Goal: Task Accomplishment & Management: Complete application form

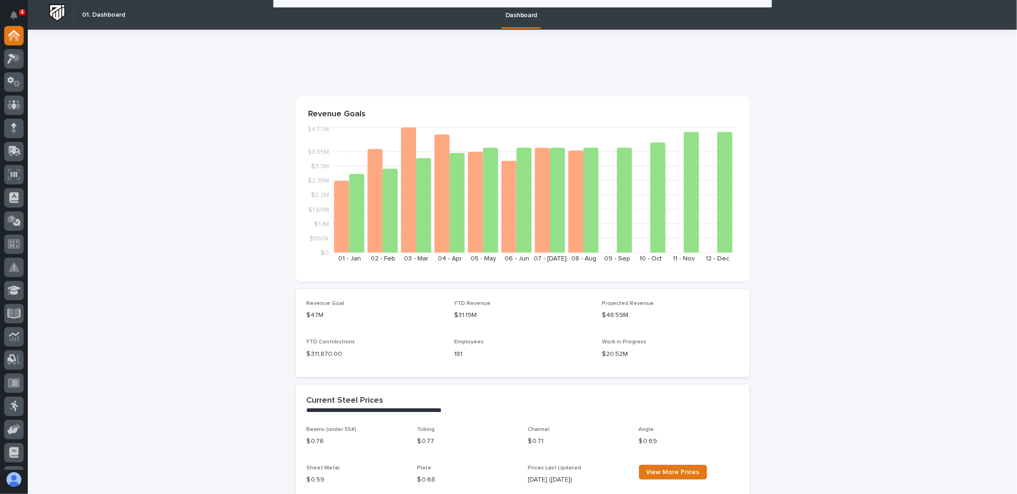
scroll to position [1112, 0]
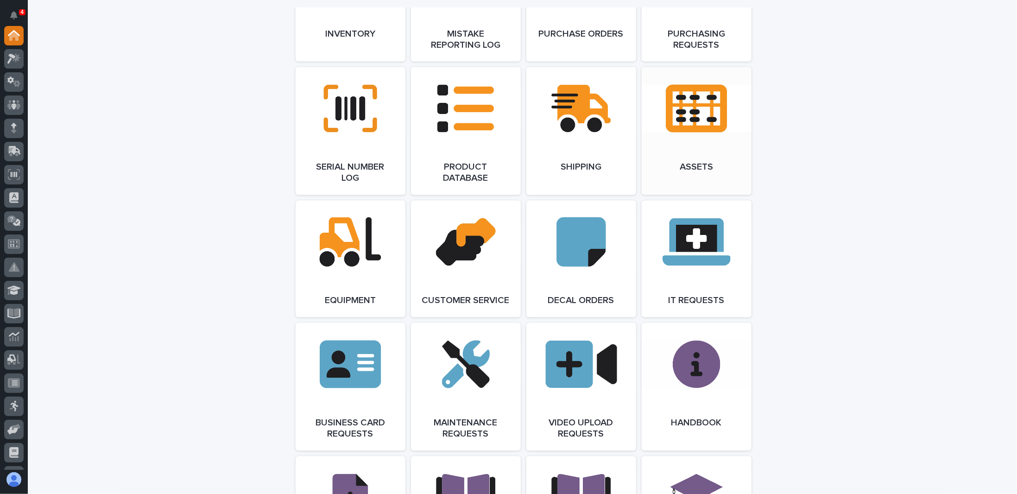
drag, startPoint x: 645, startPoint y: 79, endPoint x: 697, endPoint y: 108, distance: 59.3
click at [697, 108] on link "Open Link" at bounding box center [696, 131] width 110 height 128
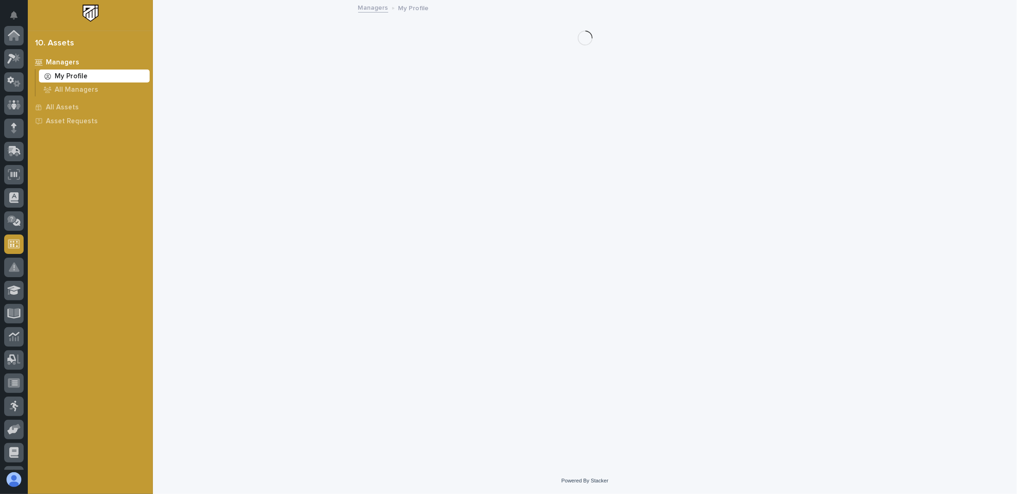
scroll to position [135, 0]
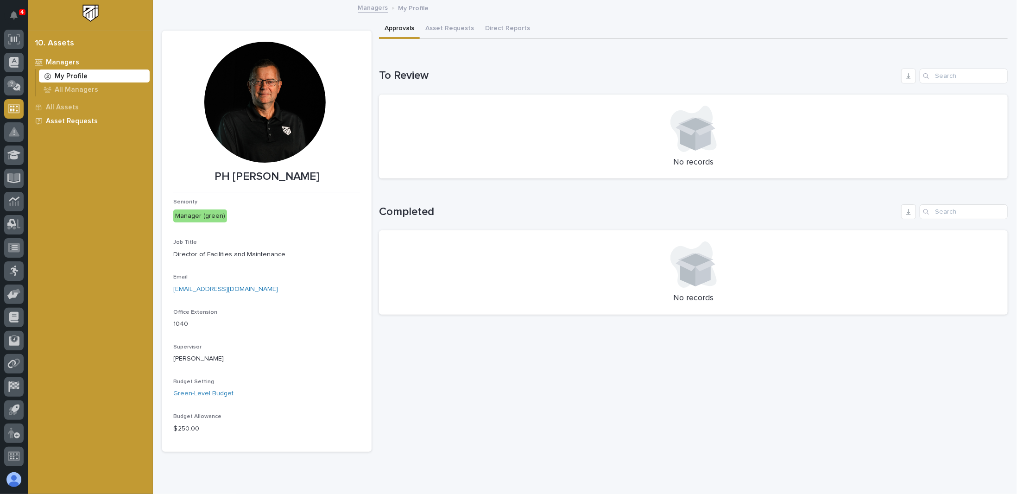
click at [56, 121] on p "Asset Requests" at bounding box center [72, 121] width 52 height 8
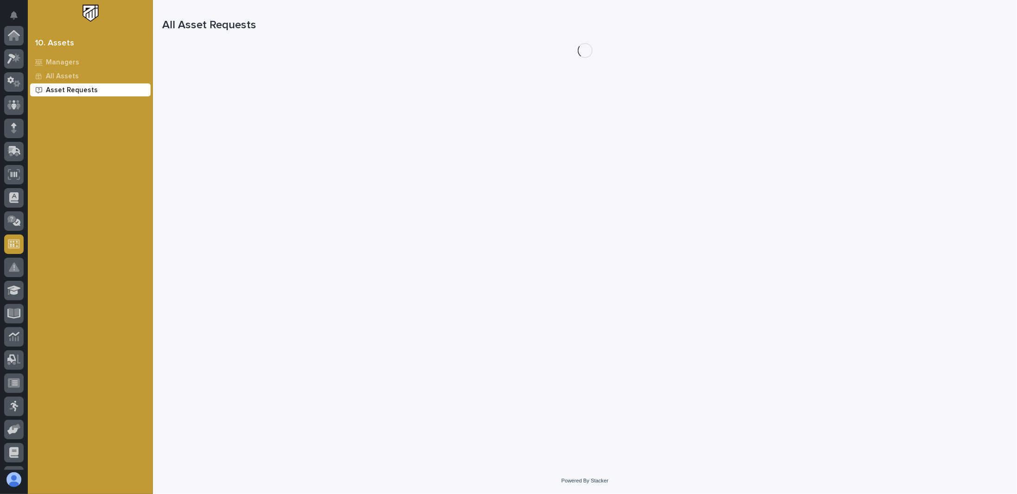
scroll to position [135, 0]
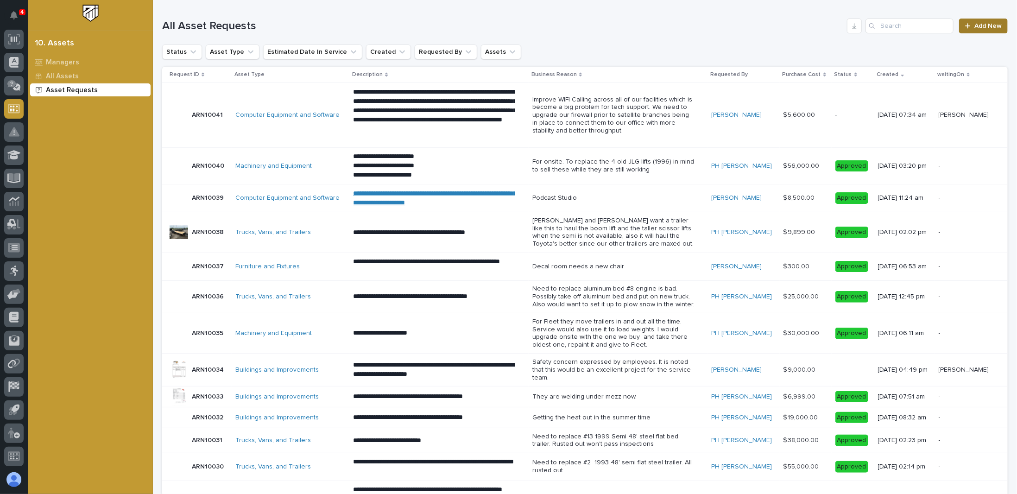
click at [980, 26] on span "Add New" at bounding box center [987, 26] width 27 height 6
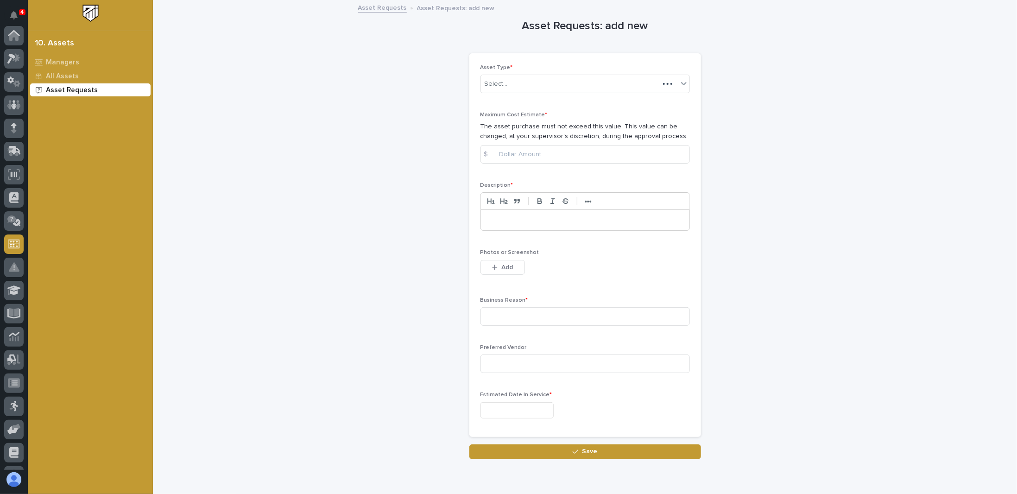
scroll to position [135, 0]
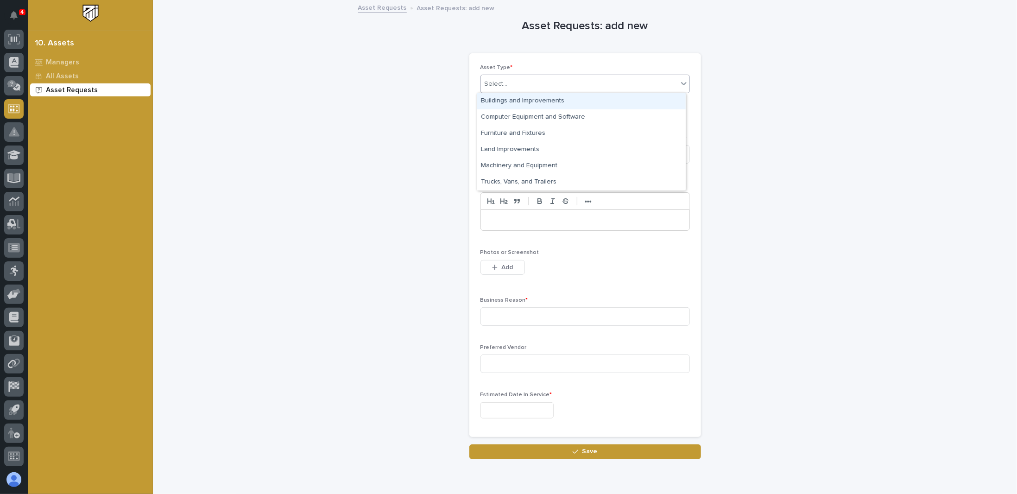
click at [679, 82] on icon at bounding box center [683, 83] width 9 height 9
click at [511, 182] on div "Trucks, Vans, and Trailers" at bounding box center [581, 182] width 208 height 16
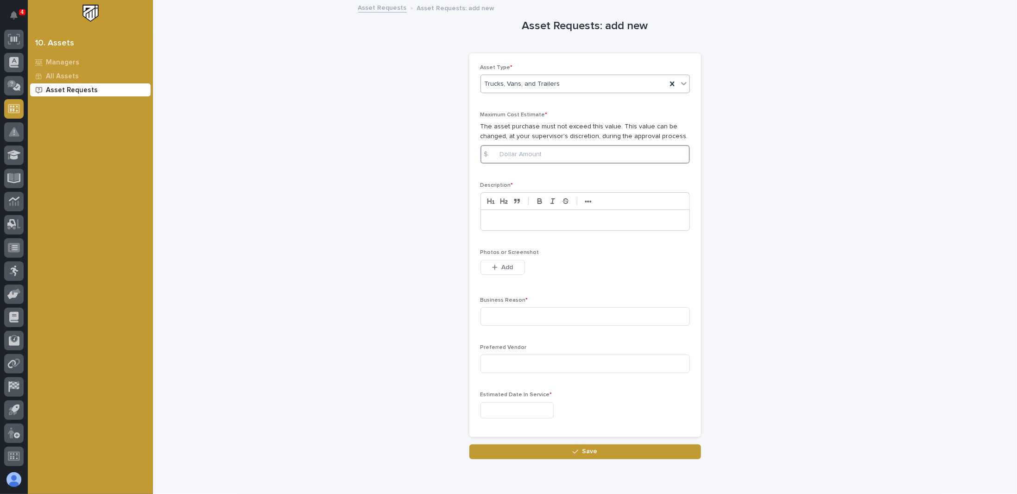
click at [500, 153] on input at bounding box center [584, 154] width 209 height 19
type input "45000"
click at [493, 220] on p at bounding box center [585, 219] width 195 height 9
click at [482, 218] on div "****" at bounding box center [585, 220] width 208 height 20
click at [515, 219] on p "*********" at bounding box center [585, 219] width 195 height 9
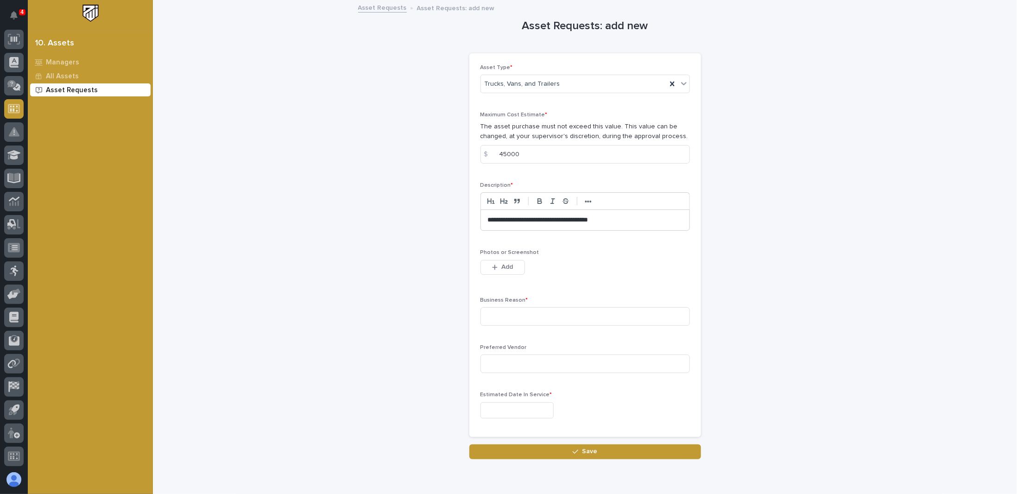
drag, startPoint x: 574, startPoint y: 217, endPoint x: 587, endPoint y: 221, distance: 13.2
click at [581, 219] on p "**********" at bounding box center [585, 219] width 195 height 9
drag, startPoint x: 629, startPoint y: 221, endPoint x: 621, endPoint y: 224, distance: 7.9
click at [630, 221] on p "**********" at bounding box center [585, 219] width 195 height 9
click at [573, 218] on p "**********" at bounding box center [585, 219] width 195 height 9
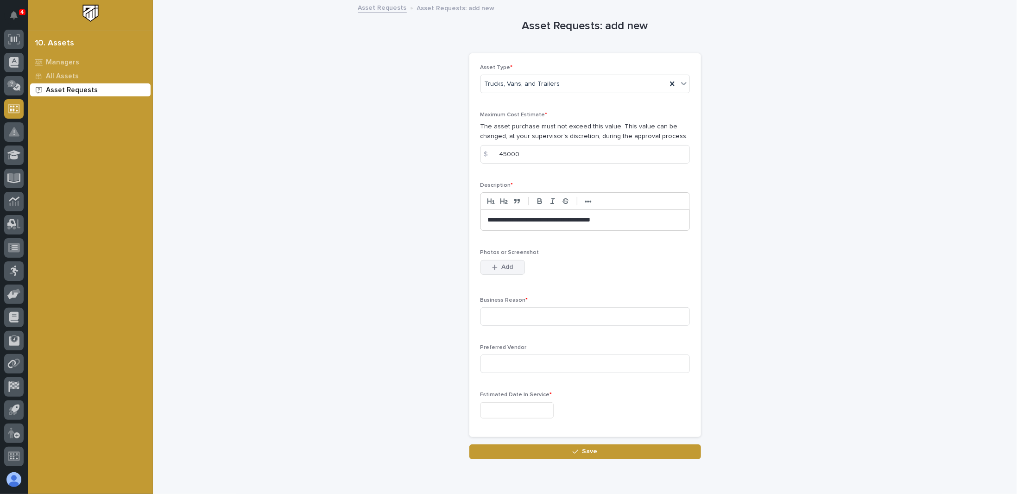
click at [501, 263] on span "Add" at bounding box center [507, 267] width 12 height 8
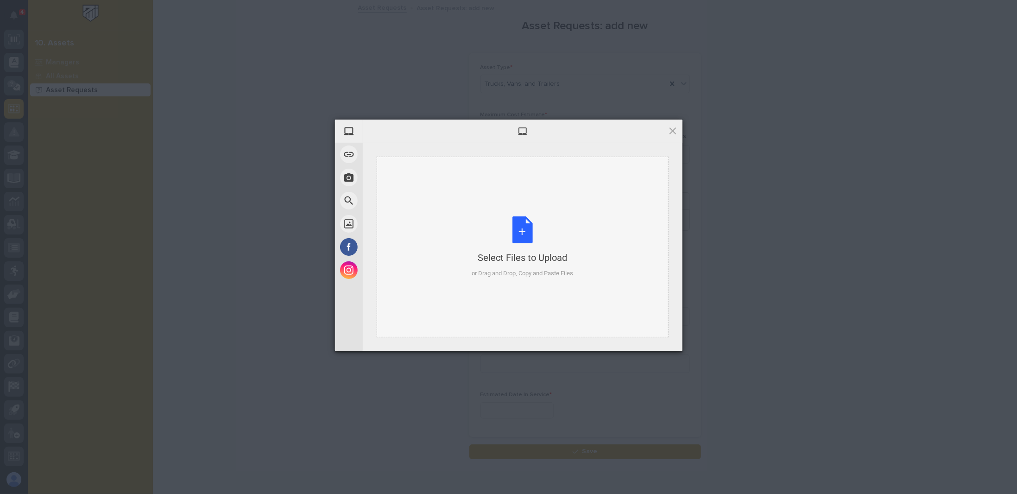
click at [523, 235] on div "Select Files to Upload or Drag and Drop, Copy and Paste Files" at bounding box center [521, 247] width 101 height 62
click at [673, 129] on span at bounding box center [672, 131] width 10 height 10
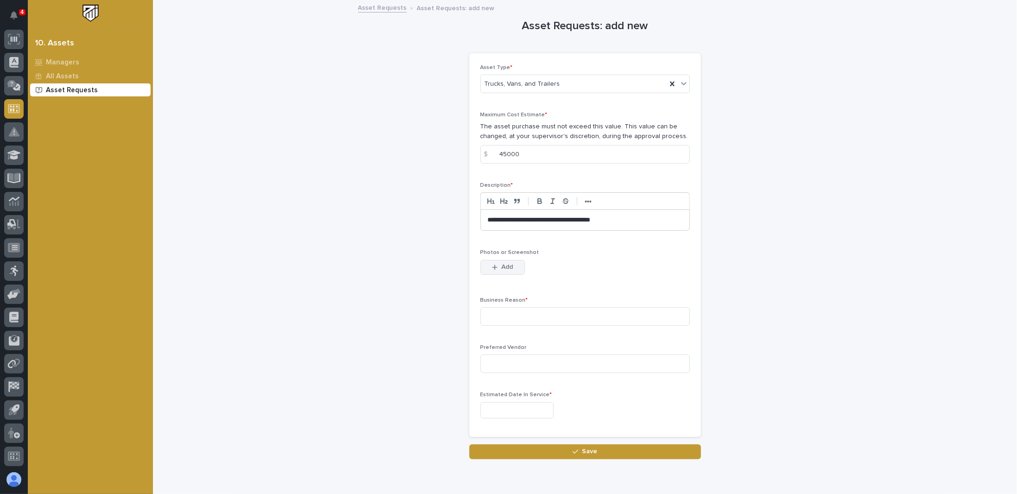
click at [504, 266] on span "Add" at bounding box center [507, 267] width 12 height 8
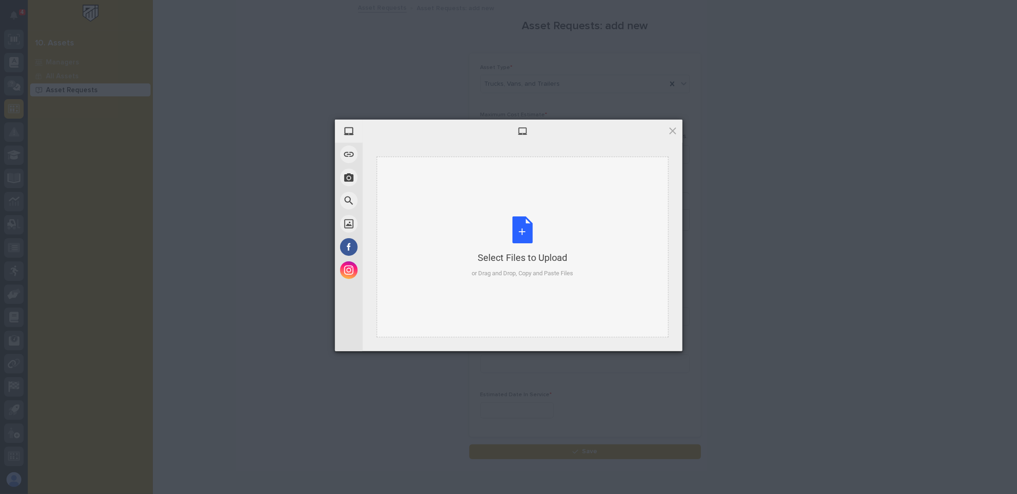
click at [523, 241] on div "Select Files to Upload or Drag and Drop, Copy and Paste Files" at bounding box center [521, 247] width 101 height 62
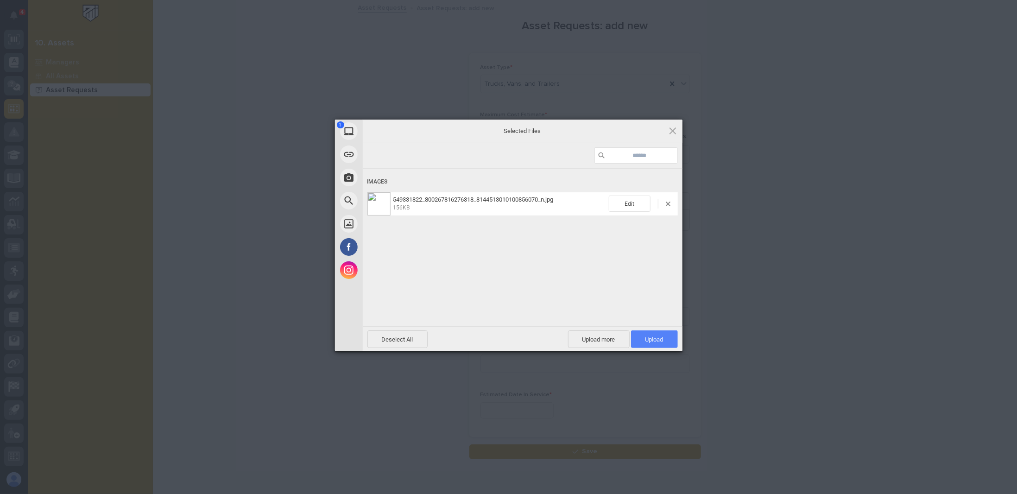
click at [661, 338] on span "Upload 1" at bounding box center [654, 339] width 18 height 7
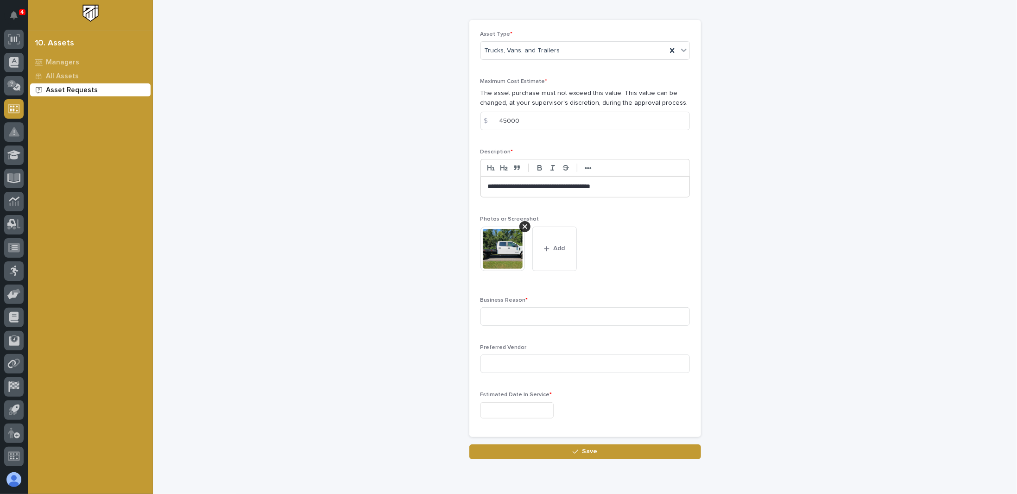
scroll to position [46, 0]
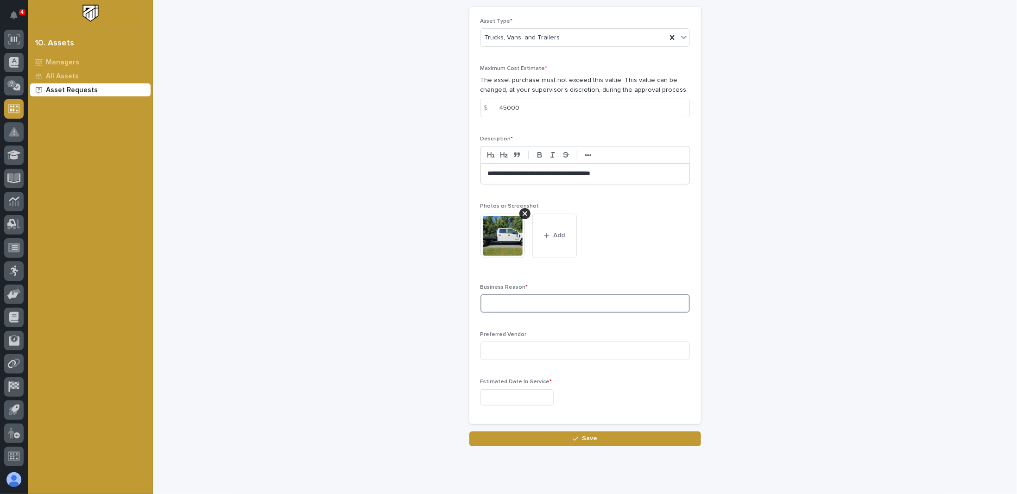
click at [490, 300] on input at bounding box center [584, 303] width 209 height 19
click at [591, 302] on input "Matt has request another pick up fore onsite" at bounding box center [584, 303] width 209 height 19
click at [608, 302] on input "Matt has request another pick up for onsite" at bounding box center [584, 303] width 209 height 19
click at [662, 302] on input "Matt has request another pick up for onsite. We need a dually to be legale to p…" at bounding box center [584, 303] width 209 height 19
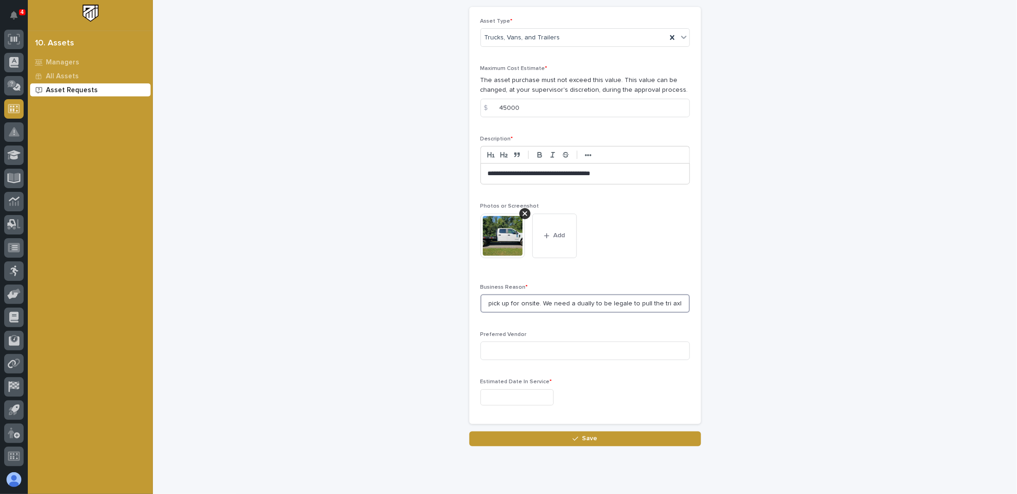
scroll to position [0, 117]
click at [525, 301] on input "Matt has request another pick up for onsite. We need a dually to be legal to pu…" at bounding box center [584, 303] width 209 height 19
drag, startPoint x: 674, startPoint y: 302, endPoint x: 650, endPoint y: 314, distance: 27.5
click at [650, 314] on div "Business Reason * Matt has request another pick up for onsite. We need a F350 d…" at bounding box center [584, 302] width 209 height 36
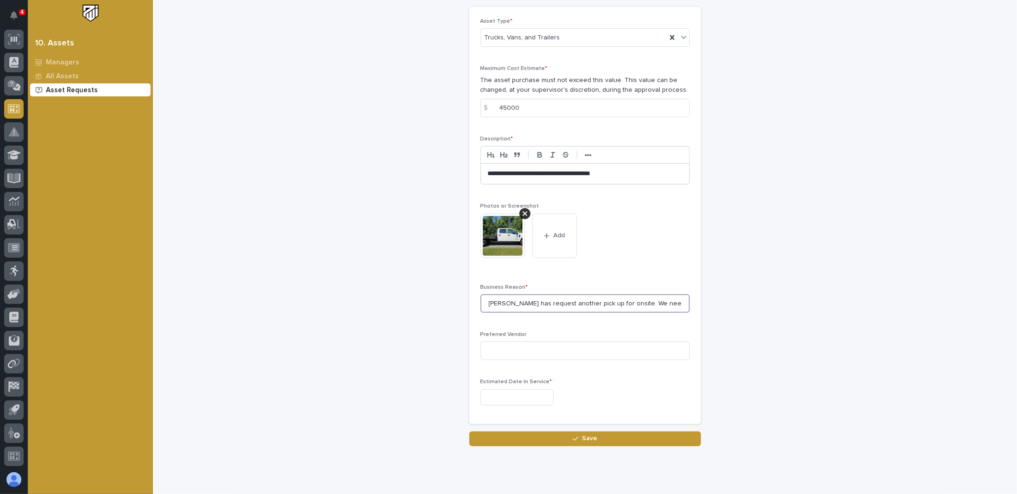
click at [680, 301] on input "Matt has request another pick up for onsite. We need a F350 dually to be legal …" at bounding box center [584, 303] width 209 height 19
click at [679, 302] on input "Matt has request another pick up for onsite. We need a F350 dually to be legal …" at bounding box center [584, 303] width 209 height 19
click at [679, 303] on input "Matt has request another pick up for onsite. We need a F350 dually to be legal …" at bounding box center [584, 303] width 209 height 19
drag, startPoint x: 651, startPoint y: 302, endPoint x: 660, endPoint y: 310, distance: 11.5
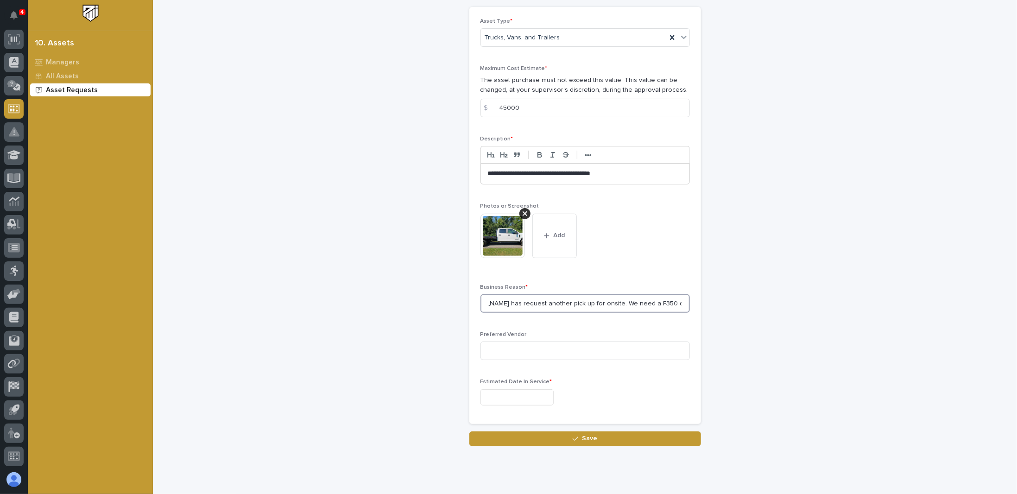
click at [651, 302] on input "Matt has request another pick up for onsite. We need a F350 dually o be legal t…" at bounding box center [584, 303] width 209 height 19
click at [685, 302] on input "Matt has request another pick up for onsite. We need a F350 dually to be legal …" at bounding box center [584, 303] width 209 height 19
click at [677, 302] on input "Matt has request another pick up for onsite. We need a F350 dually to be legal …" at bounding box center [584, 303] width 209 height 19
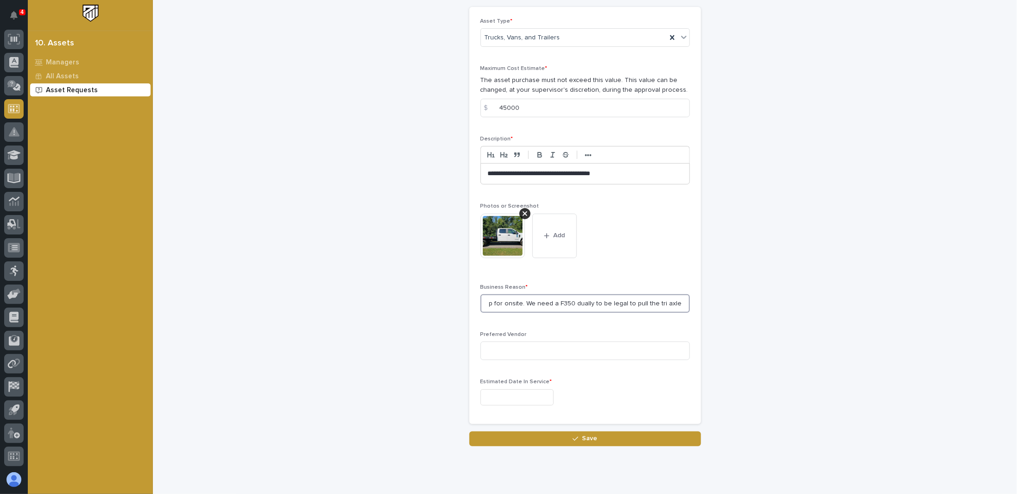
click at [680, 302] on input "Matt has request another pick up for onsite. We need a F350 dually to be legal …" at bounding box center [584, 303] width 209 height 19
type input "Matt has request another pick up for onsite. We need a F350 dually to be legal …"
click at [497, 349] on input at bounding box center [584, 350] width 209 height 19
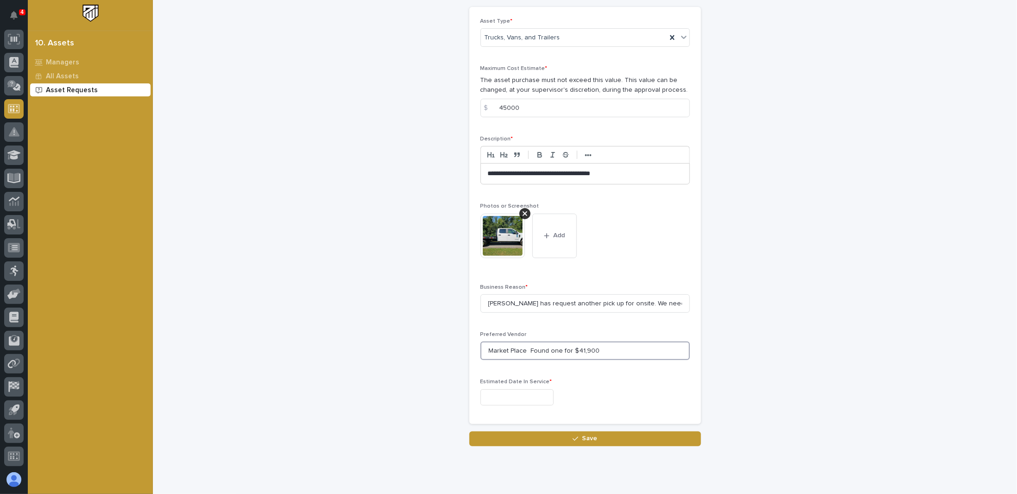
type input "Market Place Found one for $41,900"
click at [499, 393] on input "text" at bounding box center [516, 397] width 73 height 16
click at [495, 352] on div "30" at bounding box center [492, 350] width 13 height 13
type input "**********"
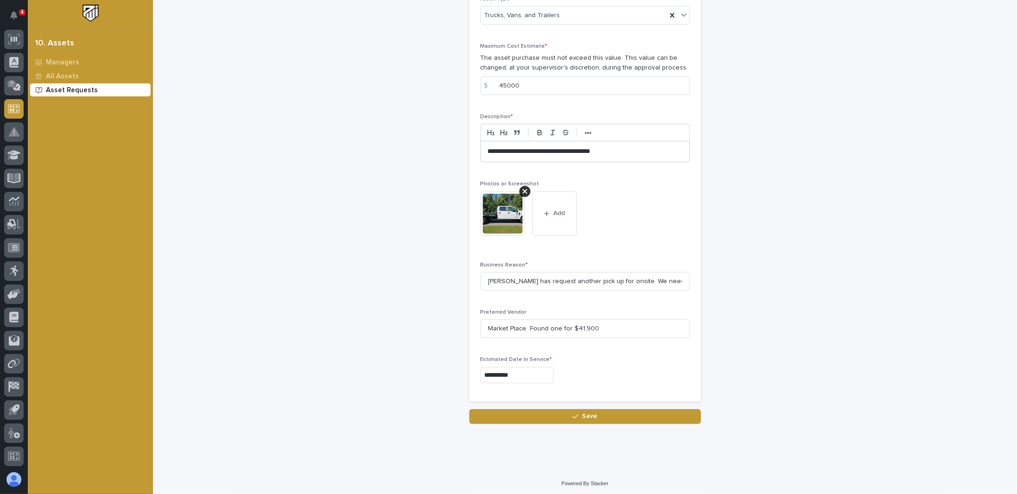
scroll to position [69, 0]
click at [584, 413] on span "Save" at bounding box center [589, 415] width 15 height 8
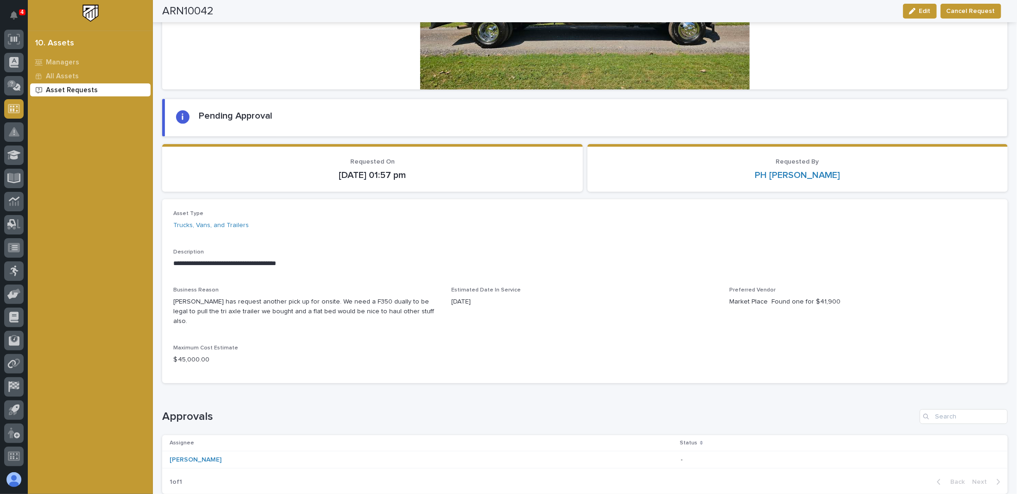
scroll to position [185, 0]
